Goal: Check status: Check status

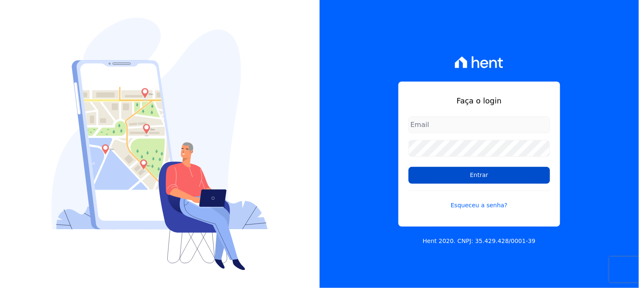
type input "[EMAIL_ADDRESS][DOMAIN_NAME]"
click at [461, 170] on input "Entrar" at bounding box center [478, 175] width 141 height 17
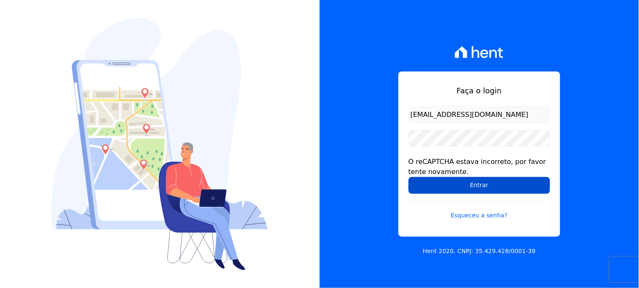
click at [450, 185] on input "Entrar" at bounding box center [478, 185] width 141 height 17
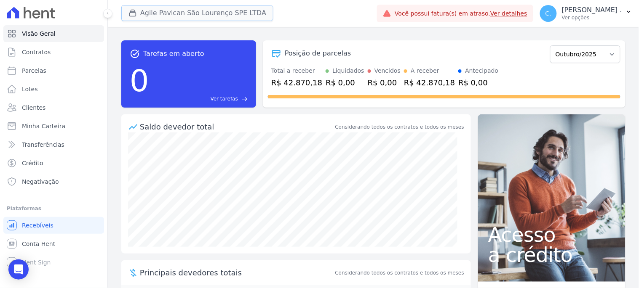
click at [167, 13] on button "Agile Pavican São Lourenço SPE LTDA" at bounding box center [197, 13] width 152 height 16
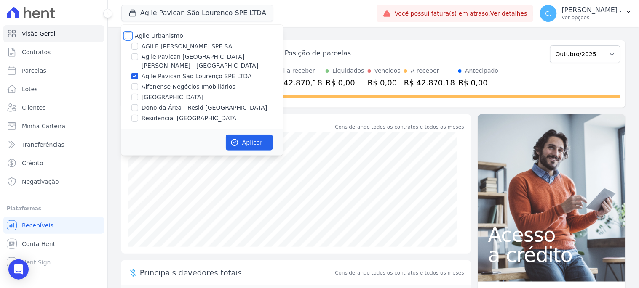
click at [127, 36] on input "Agile Urbanismo" at bounding box center [128, 35] width 7 height 7
checkbox input "true"
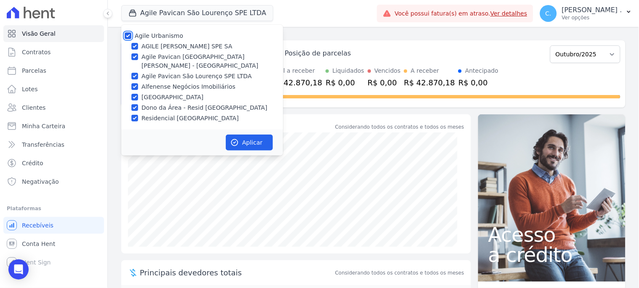
checkbox input "true"
click at [236, 140] on button "Aplicar" at bounding box center [249, 143] width 47 height 16
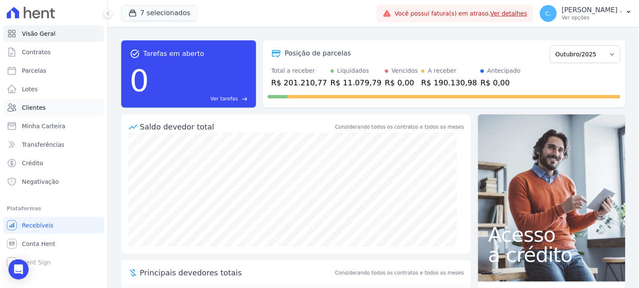
click at [61, 108] on link "Clientes" at bounding box center [53, 107] width 101 height 17
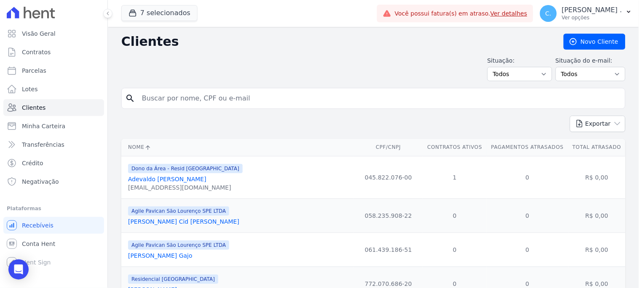
click at [170, 103] on input "search" at bounding box center [379, 98] width 485 height 17
type input "matheus"
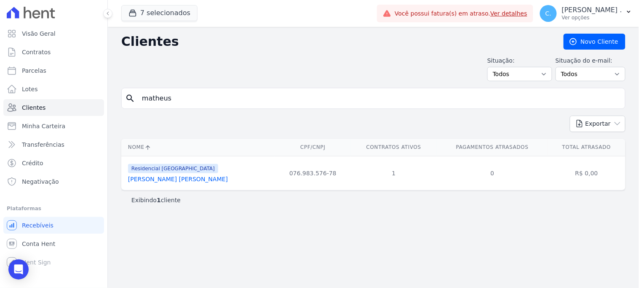
click at [153, 181] on link "Matheus Junior Vieira" at bounding box center [178, 179] width 100 height 7
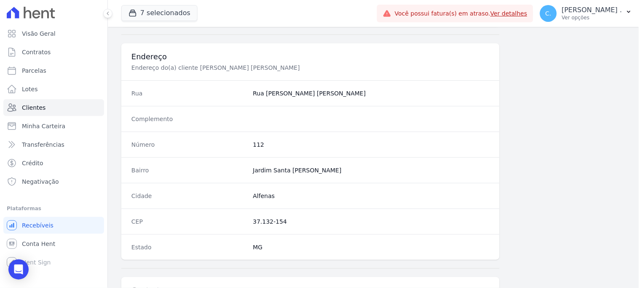
scroll to position [500, 0]
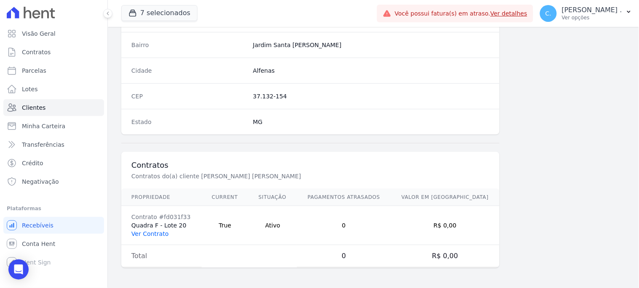
click at [157, 234] on link "Ver Contrato" at bounding box center [149, 234] width 37 height 7
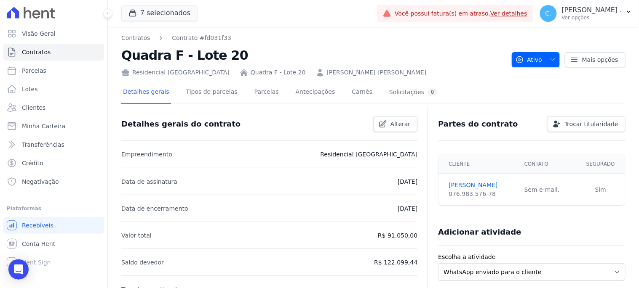
scroll to position [187, 0]
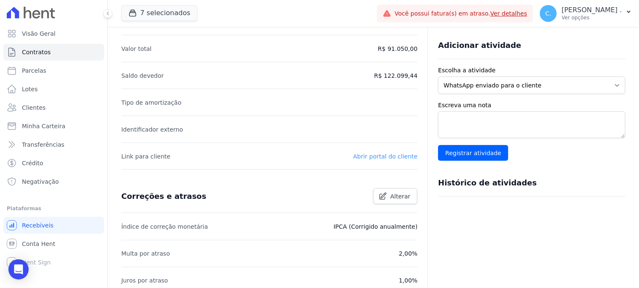
click at [368, 157] on link "Abrir portal do cliente" at bounding box center [385, 156] width 64 height 7
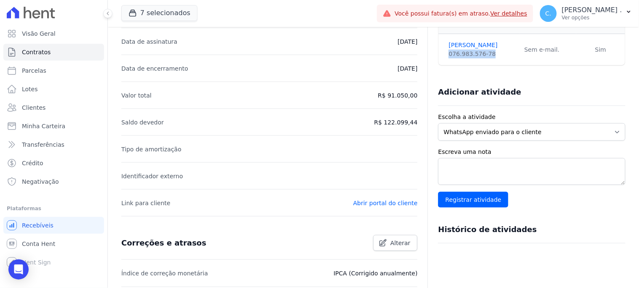
drag, startPoint x: 484, startPoint y: 55, endPoint x: 441, endPoint y: 56, distance: 43.0
click at [441, 56] on td "Matheus Vieira 076.983.576-78" at bounding box center [478, 50] width 80 height 32
copy div "076.983.576-78"
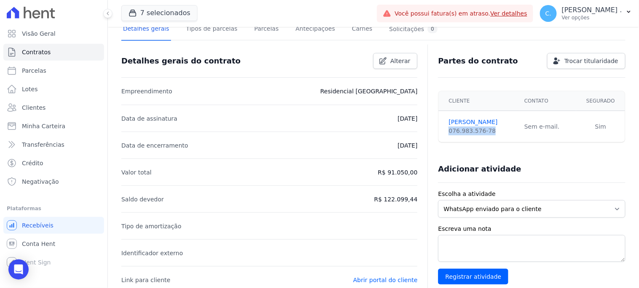
scroll to position [0, 0]
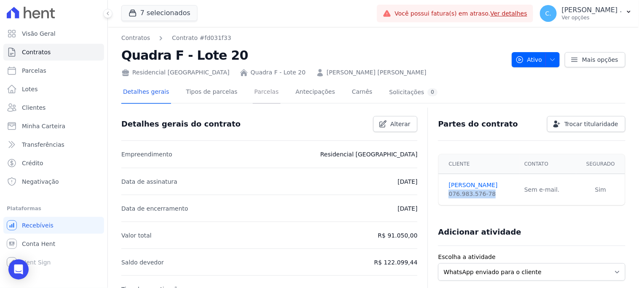
click at [253, 91] on link "Parcelas" at bounding box center [267, 93] width 28 height 22
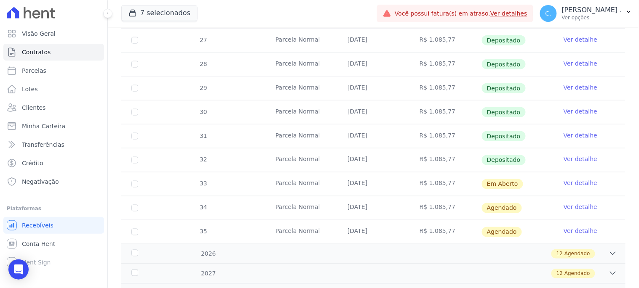
scroll to position [460, 0]
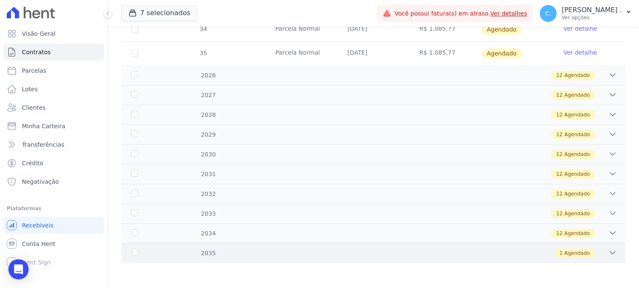
click at [608, 253] on icon at bounding box center [612, 253] width 8 height 8
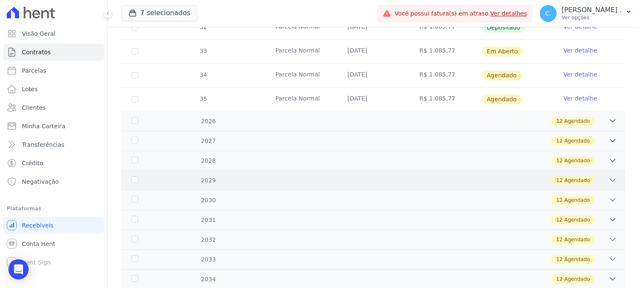
scroll to position [483, 0]
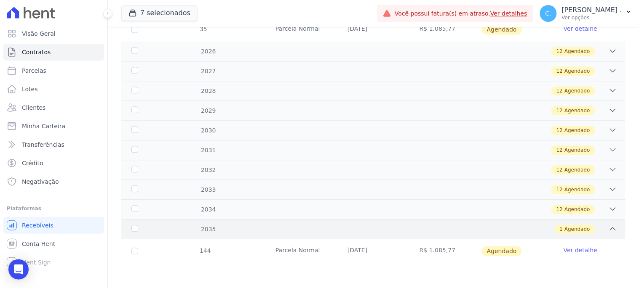
click at [610, 229] on icon at bounding box center [612, 229] width 5 height 3
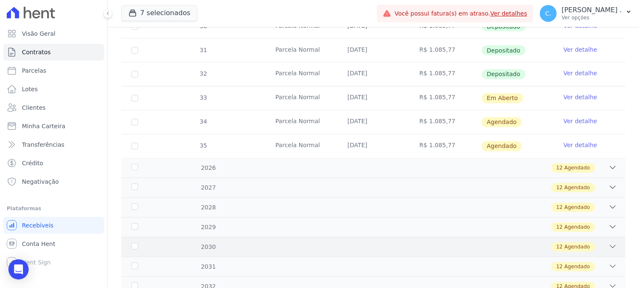
scroll to position [319, 0]
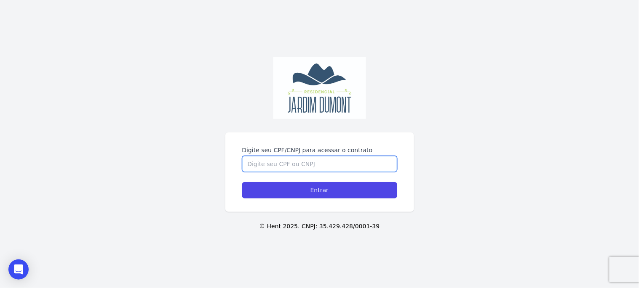
click at [341, 163] on input "Digite seu CPF/CNPJ para acessar o contrato" at bounding box center [319, 164] width 155 height 16
paste input "076.983.576-78"
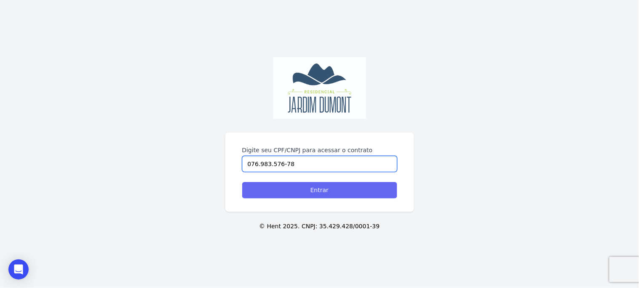
type input "076.983.576-78"
click at [242, 182] on input "Entrar" at bounding box center [319, 190] width 155 height 16
